Goal: Task Accomplishment & Management: Use online tool/utility

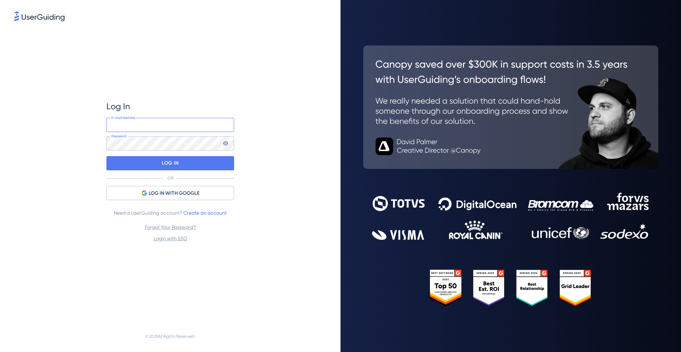
click at [140, 128] on input "email" at bounding box center [170, 125] width 128 height 14
type input "[EMAIL_ADDRESS][PERSON_NAME][DOMAIN_NAME]"
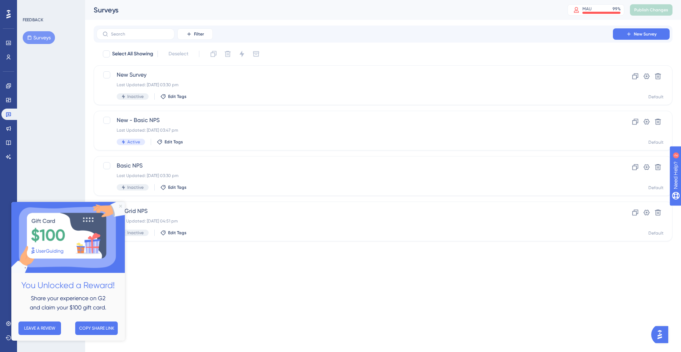
click at [121, 205] on icon "Close Preview" at bounding box center [120, 206] width 3 height 3
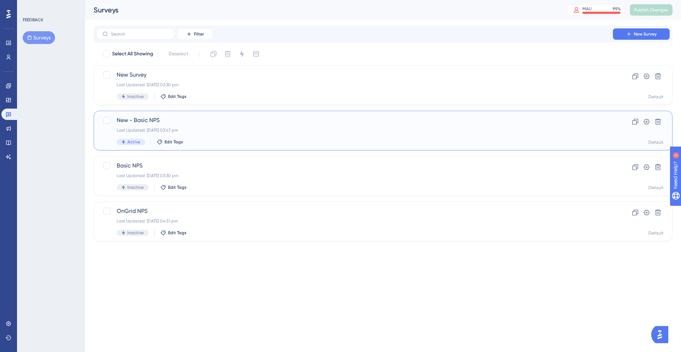
click at [339, 126] on div "New - Basic NPS Last Updated: [DATE] 03:47 pm Active Edit Tags" at bounding box center [355, 130] width 476 height 29
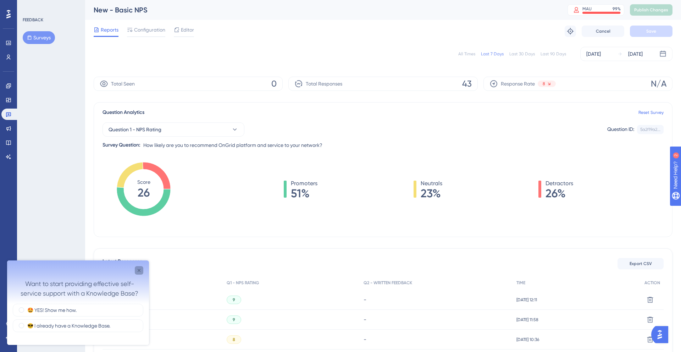
click at [138, 269] on icon "Close survey" at bounding box center [139, 270] width 3 height 3
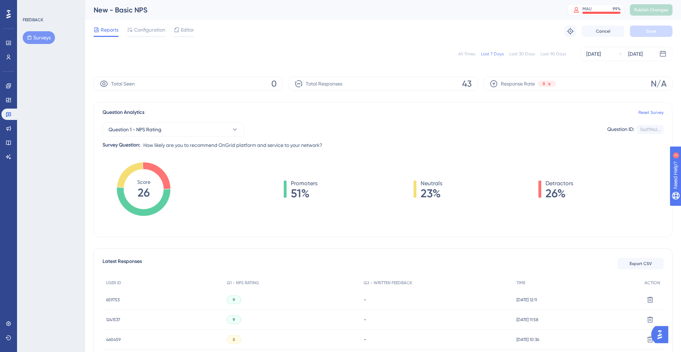
click at [463, 57] on div "All Times Last 7 Days Last 30 Days Last 90 Days [DATE] [DATE]" at bounding box center [383, 54] width 579 height 14
click at [468, 52] on div "All Times" at bounding box center [466, 54] width 17 height 6
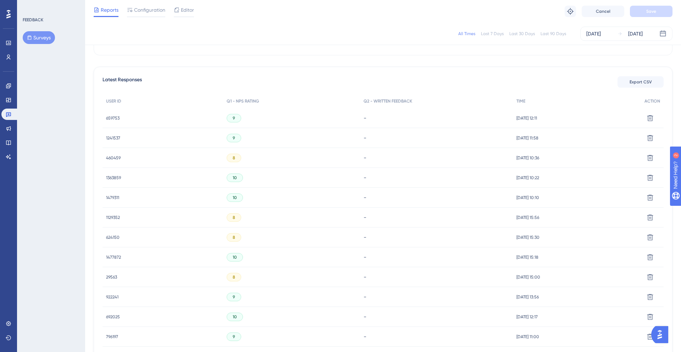
scroll to position [174, 0]
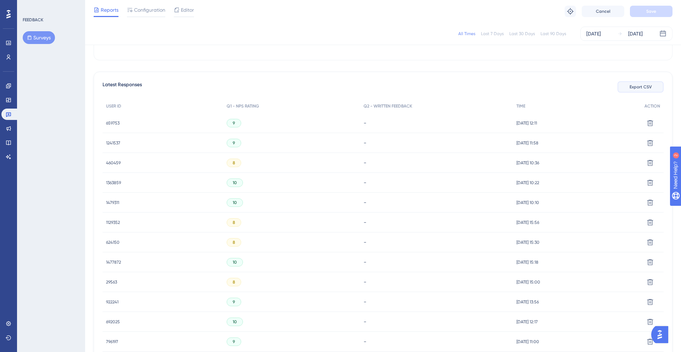
click at [639, 89] on span "Export CSV" at bounding box center [641, 87] width 22 height 6
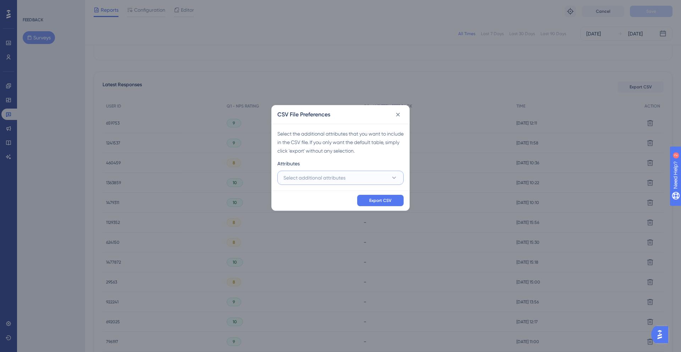
click at [321, 179] on span "Select additional attributes" at bounding box center [314, 177] width 62 height 9
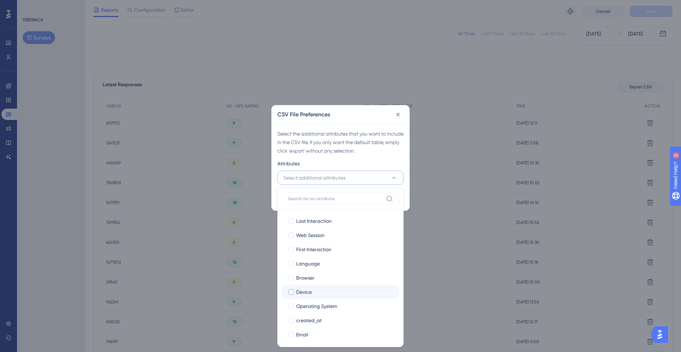
scroll to position [32, 0]
click at [288, 303] on div at bounding box center [291, 302] width 7 height 7
checkbox input "true"
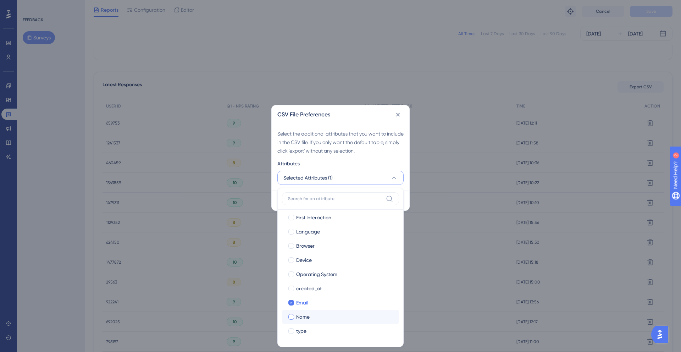
click at [292, 315] on div at bounding box center [291, 317] width 6 height 6
checkbox input "true"
click at [403, 148] on div "Select the additional attributes that you want to include in the CSV file. If y…" at bounding box center [340, 142] width 126 height 26
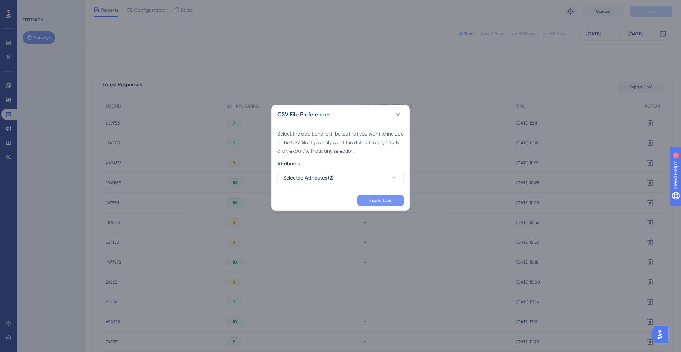
click at [372, 204] on button "Export CSV" at bounding box center [380, 200] width 46 height 11
